Goal: Task Accomplishment & Management: Manage account settings

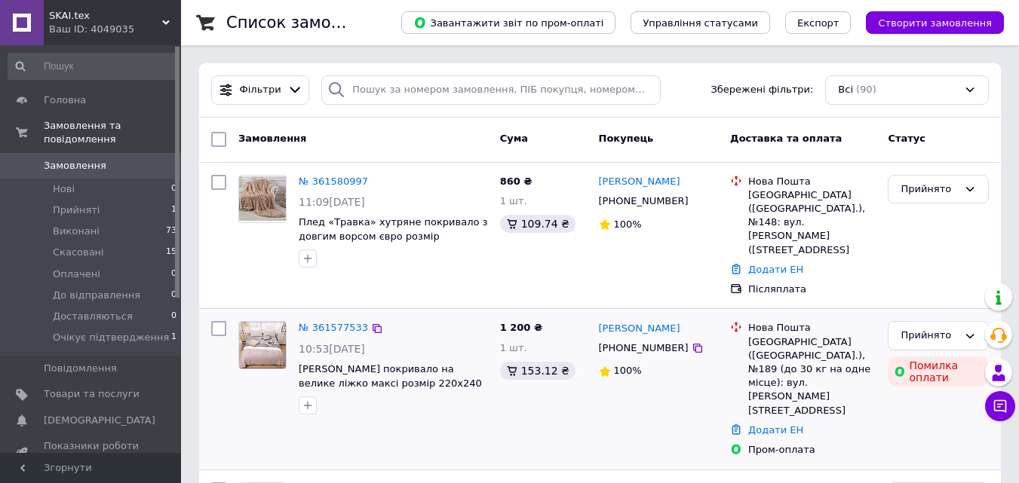
click at [252, 338] on img at bounding box center [262, 345] width 47 height 47
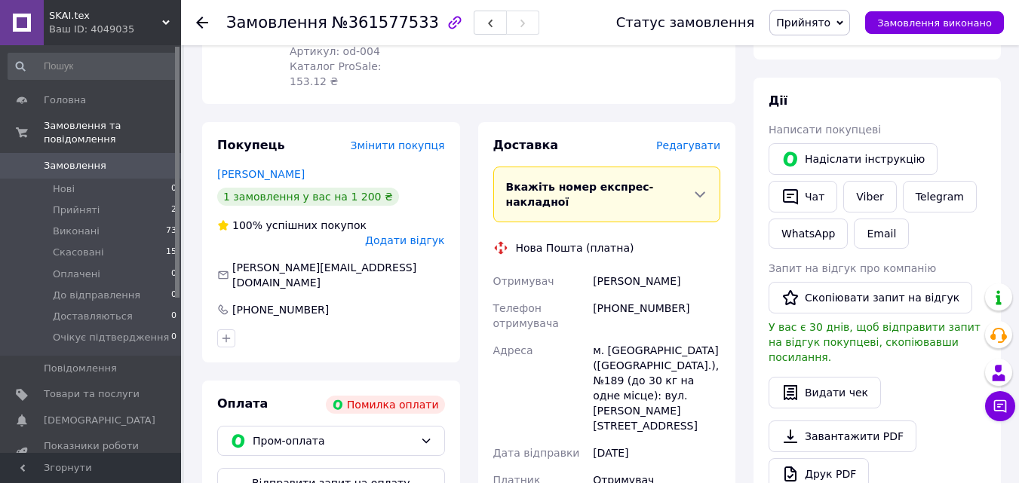
scroll to position [226, 0]
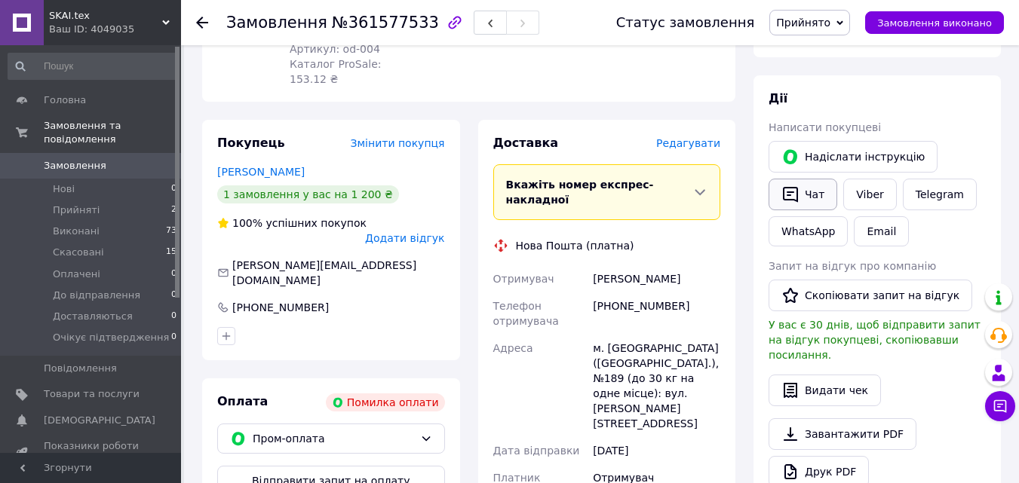
click at [808, 198] on button "Чат" at bounding box center [803, 195] width 69 height 32
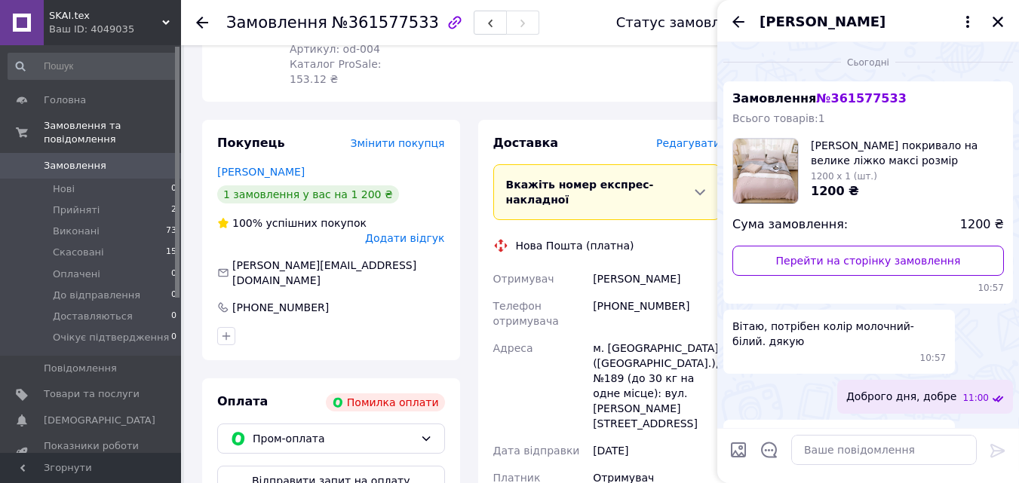
scroll to position [540, 0]
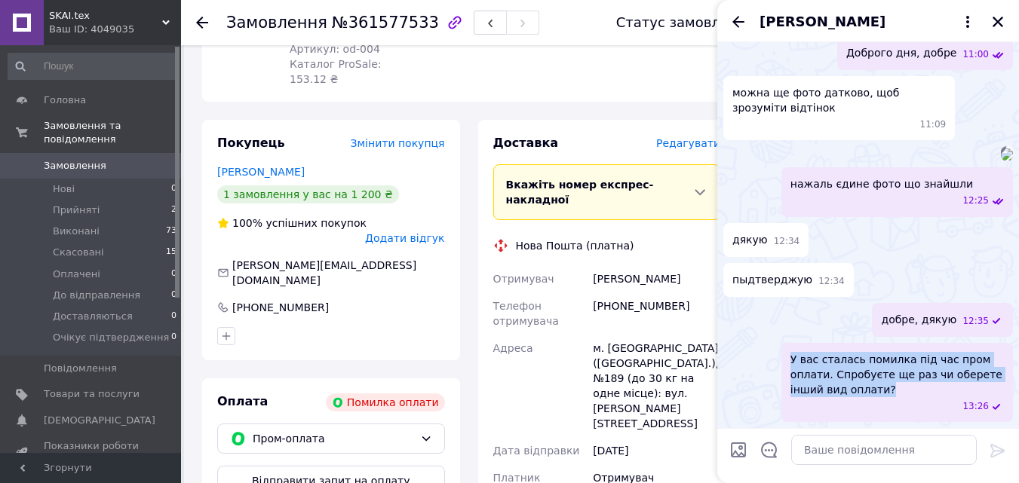
drag, startPoint x: 793, startPoint y: 359, endPoint x: 833, endPoint y: 391, distance: 51.5
click at [833, 391] on span "У вас сталась помилка під час пром оплати. Спробуєте ще раз чи оберете інший ви…" at bounding box center [896, 374] width 213 height 45
copy span "У вас сталась помилка під час пром оплати. Спробуєте ще раз чи оберете інший ви…"
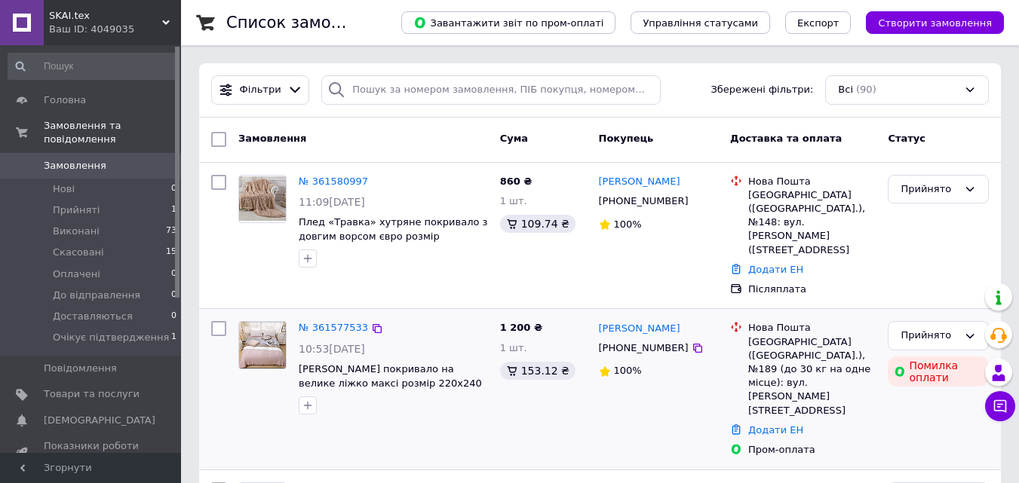
click at [268, 333] on img at bounding box center [262, 345] width 47 height 47
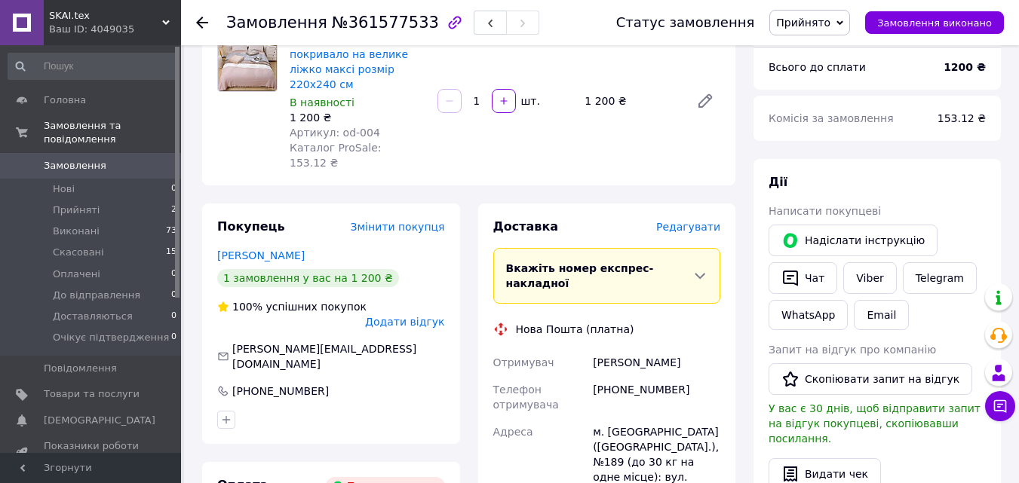
scroll to position [151, 0]
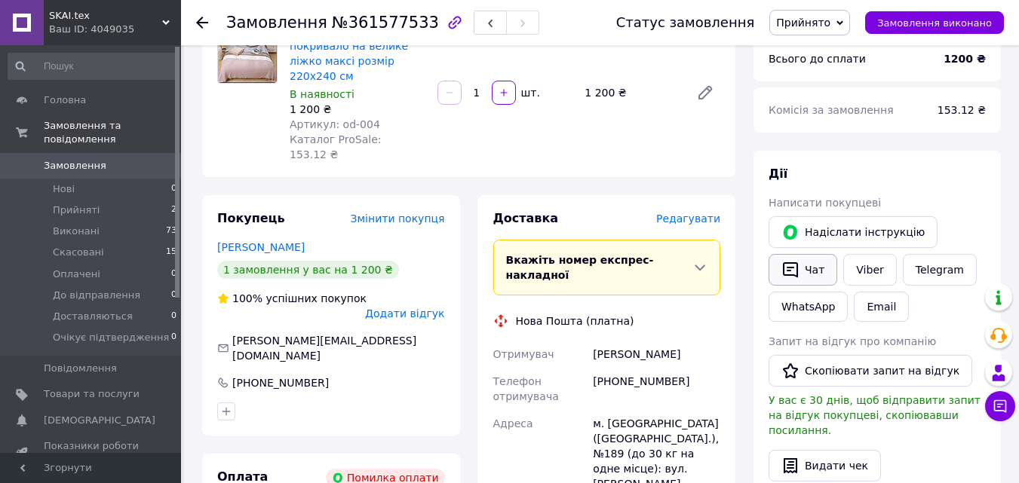
click at [805, 272] on button "Чат" at bounding box center [803, 270] width 69 height 32
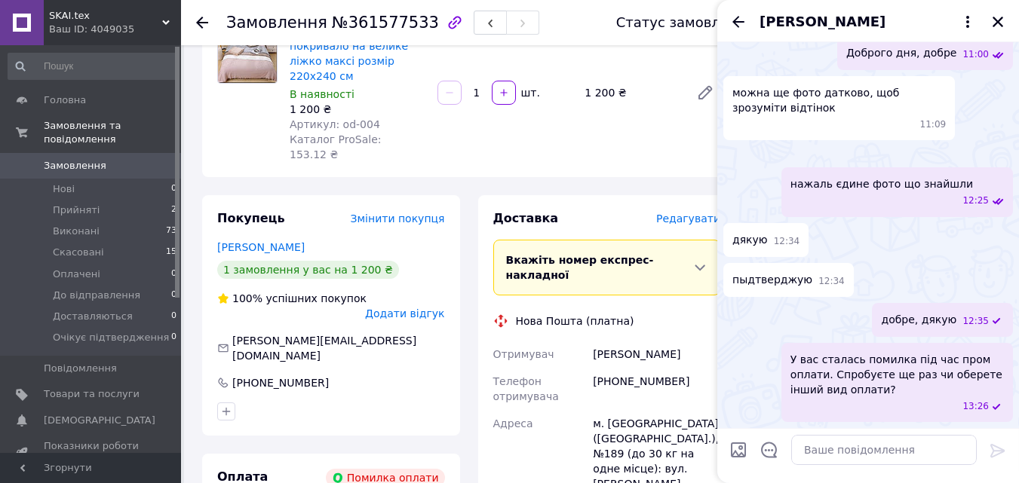
scroll to position [540, 0]
click at [1000, 19] on icon "Закрити" at bounding box center [998, 22] width 11 height 11
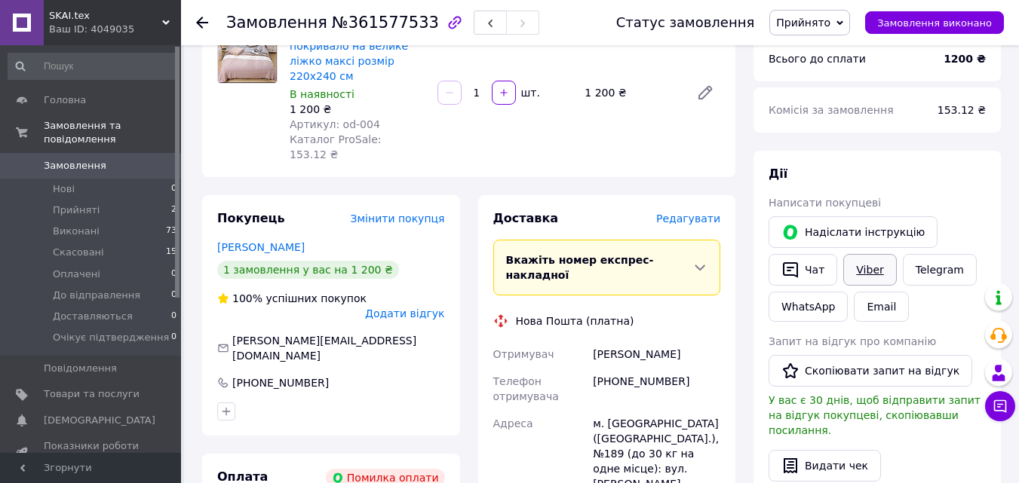
click at [875, 269] on link "Viber" at bounding box center [869, 270] width 53 height 32
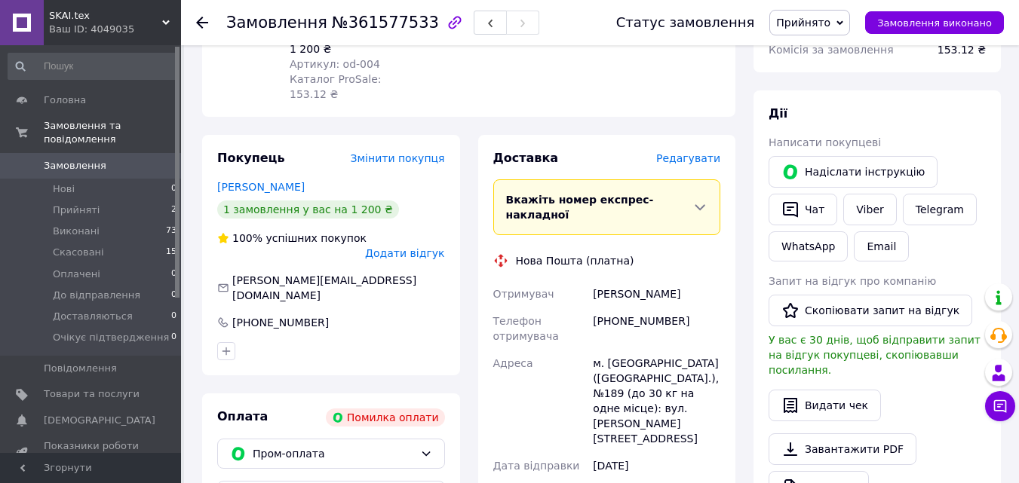
scroll to position [0, 0]
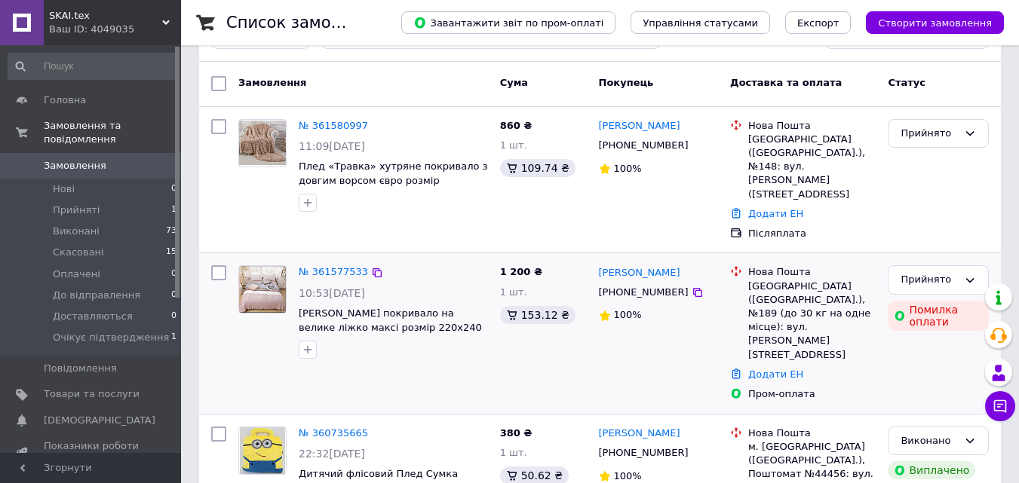
scroll to position [75, 0]
